Goal: Information Seeking & Learning: Learn about a topic

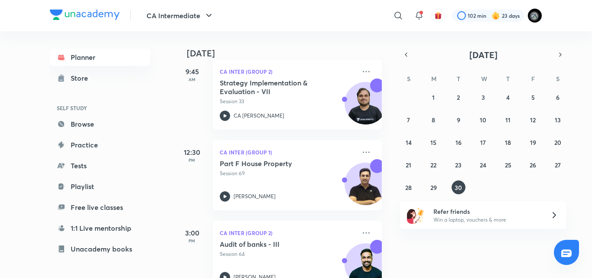
scroll to position [374, 0]
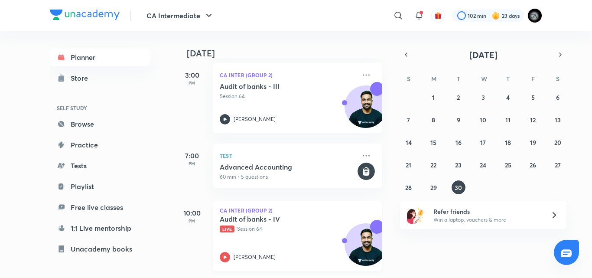
click at [275, 225] on p "Live Session 64" at bounding box center [288, 229] width 136 height 8
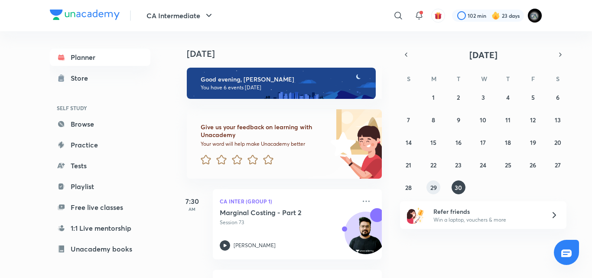
click at [433, 189] on abbr "29" at bounding box center [433, 187] width 7 height 8
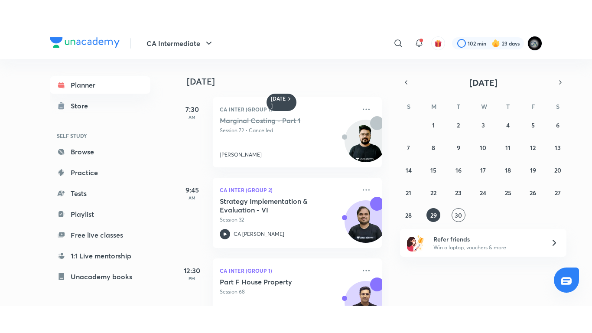
scroll to position [198, 0]
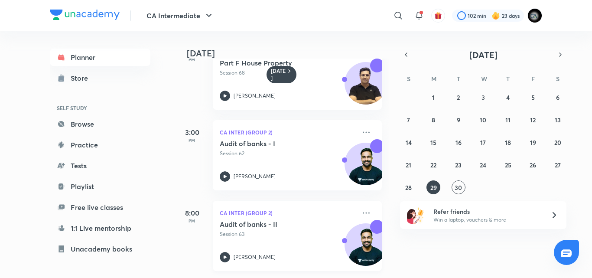
click at [280, 230] on p "Session 63" at bounding box center [288, 234] width 136 height 8
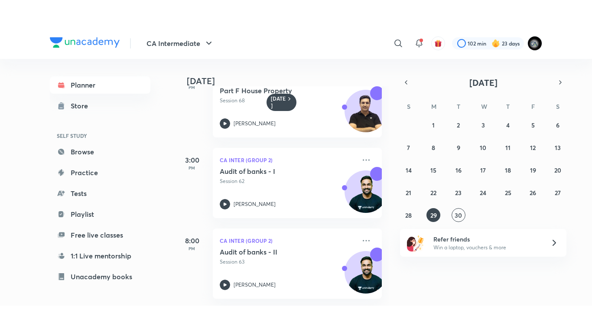
scroll to position [143, 0]
